Goal: Obtain resource: Obtain resource

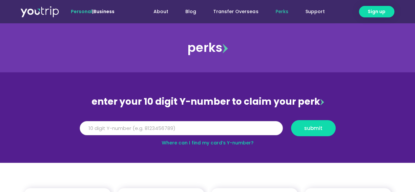
click at [215, 132] on input "Y Number" at bounding box center [181, 128] width 203 height 14
click at [127, 128] on input "Y Number" at bounding box center [181, 128] width 203 height 14
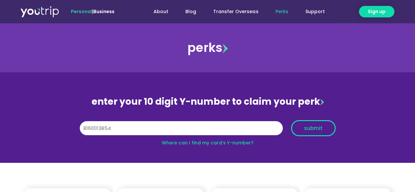
type input "8160013854"
click at [311, 126] on span "submit" at bounding box center [313, 128] width 18 height 5
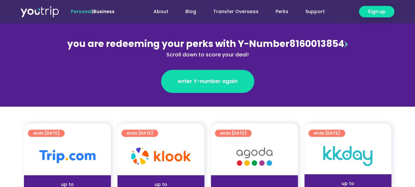
scroll to position [76, 0]
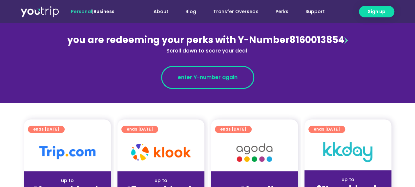
click at [205, 80] on span "enter Y-number again" at bounding box center [208, 78] width 60 height 8
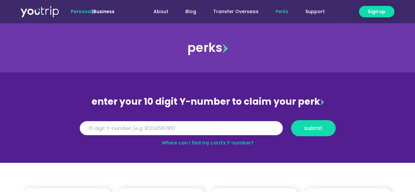
click at [96, 128] on input "Y Number" at bounding box center [181, 128] width 203 height 14
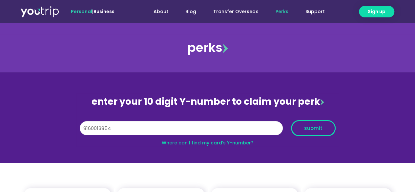
type input "8160013854"
click at [314, 128] on span "submit" at bounding box center [313, 128] width 18 height 5
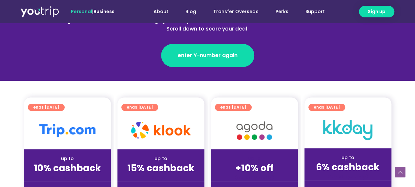
scroll to position [97, 0]
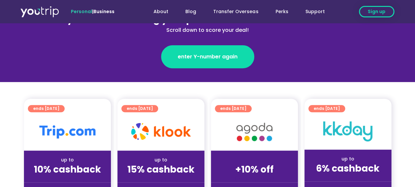
click at [375, 12] on span "Sign up" at bounding box center [377, 11] width 18 height 7
